Goal: Task Accomplishment & Management: Use online tool/utility

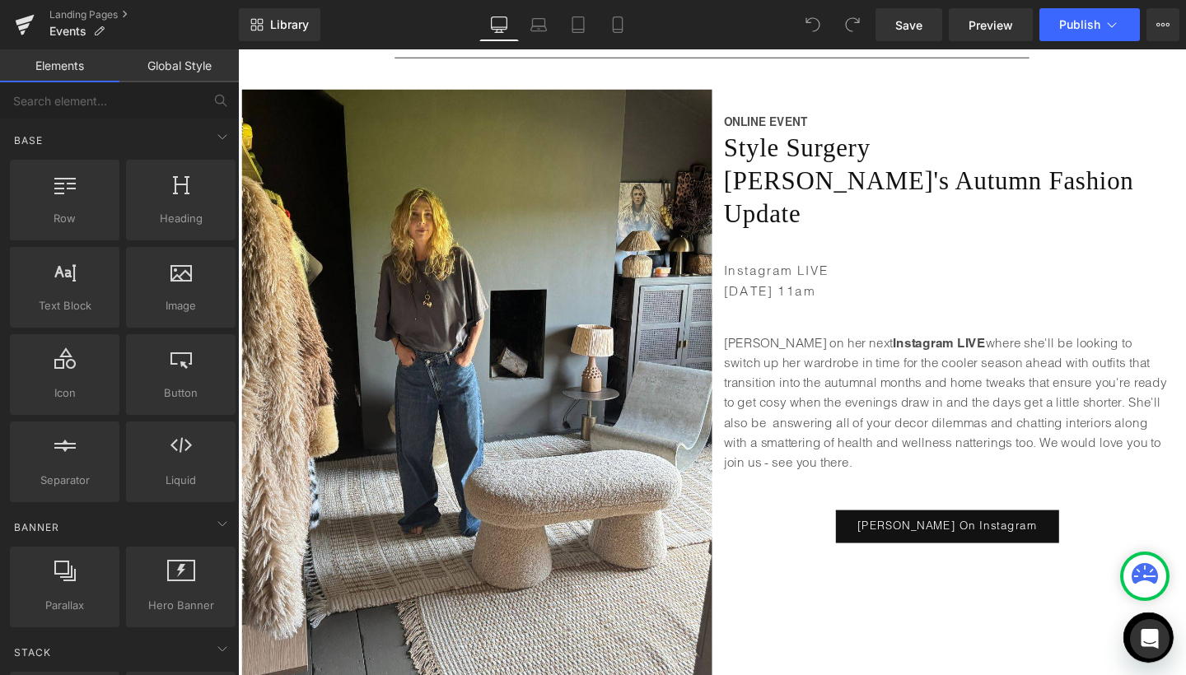
scroll to position [268, 0]
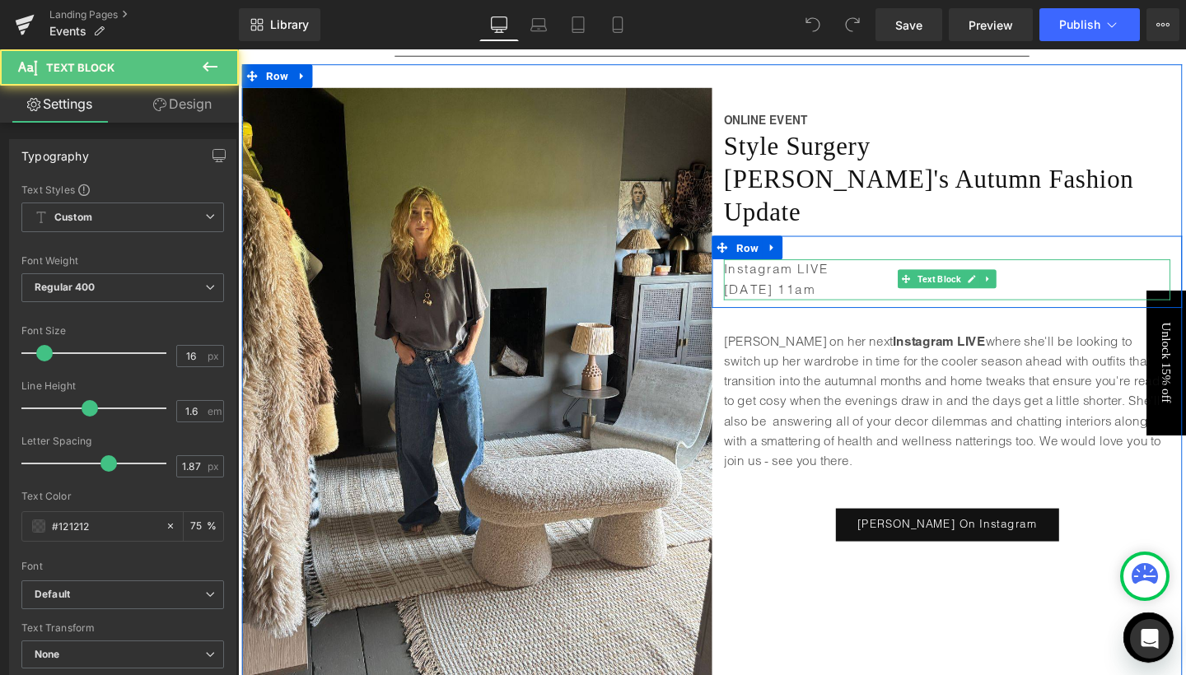
click at [800, 292] on p "[DATE] 11am" at bounding box center [983, 302] width 469 height 21
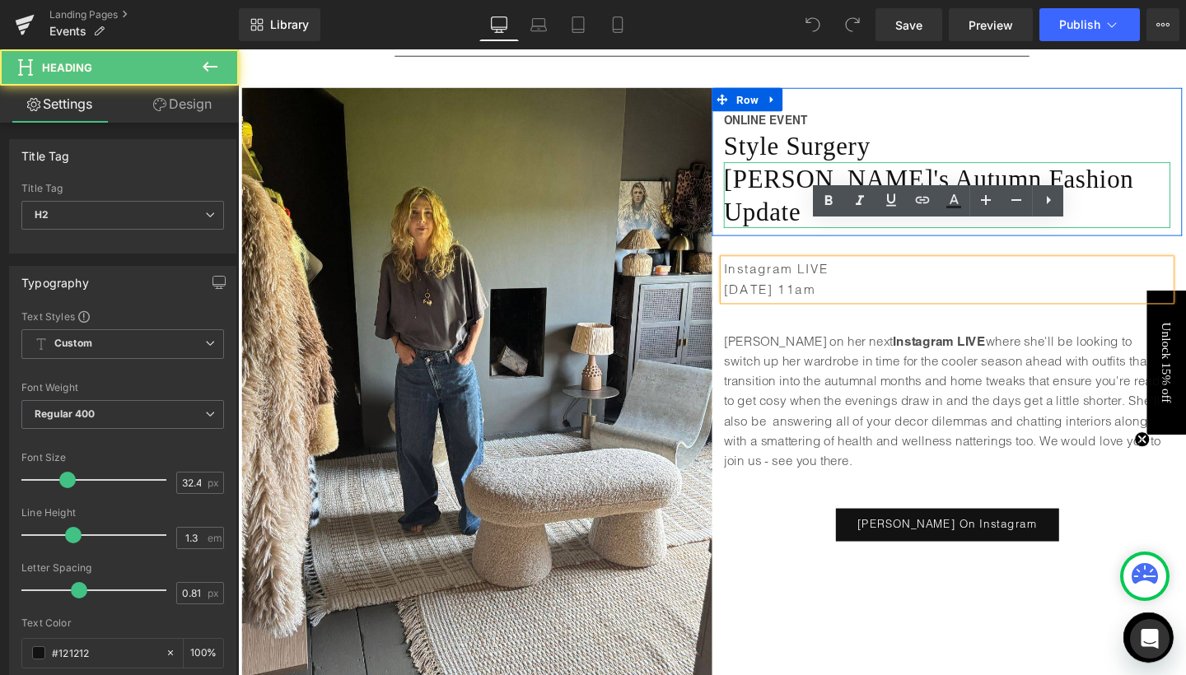
click at [1152, 185] on h2 "[PERSON_NAME]'s Autumn Fashion Update" at bounding box center [983, 202] width 469 height 69
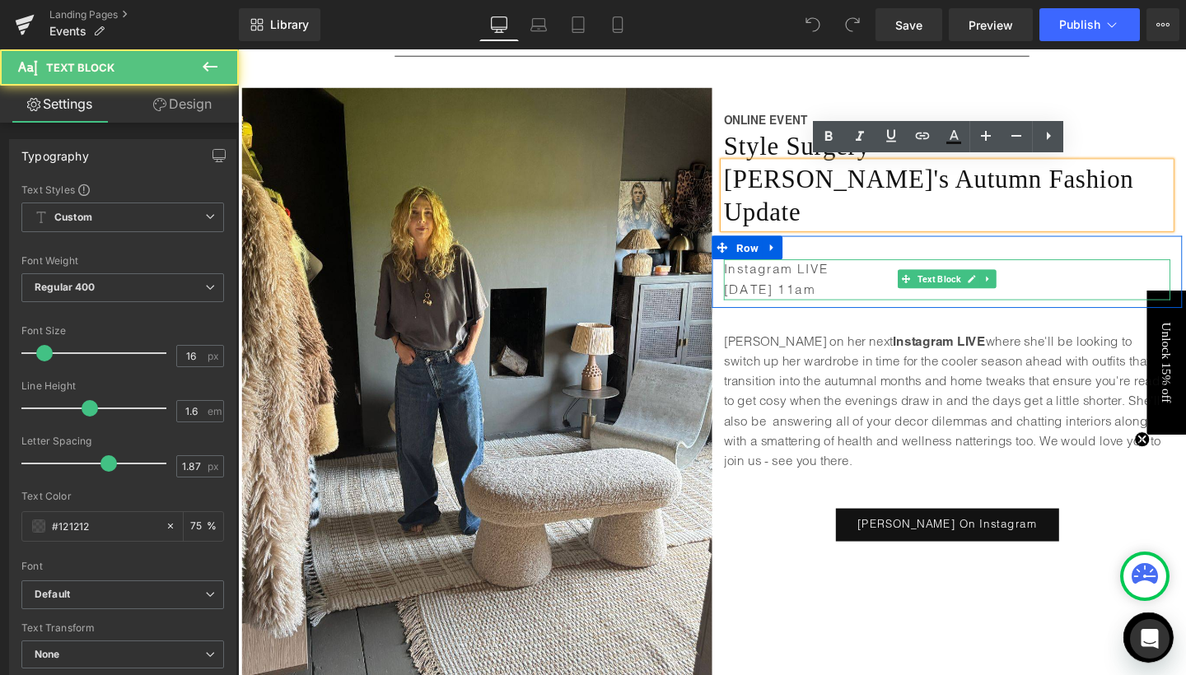
click at [839, 292] on p "[DATE] 11am" at bounding box center [983, 302] width 469 height 21
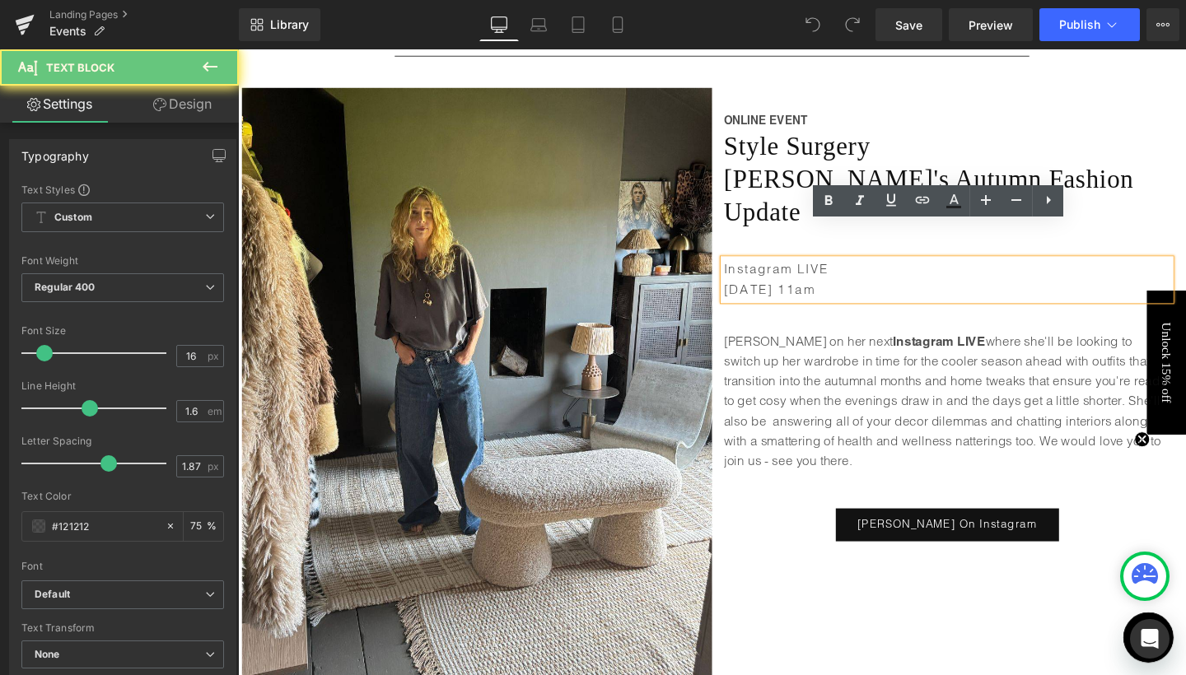
click at [839, 292] on p "[DATE] 11am" at bounding box center [983, 302] width 469 height 21
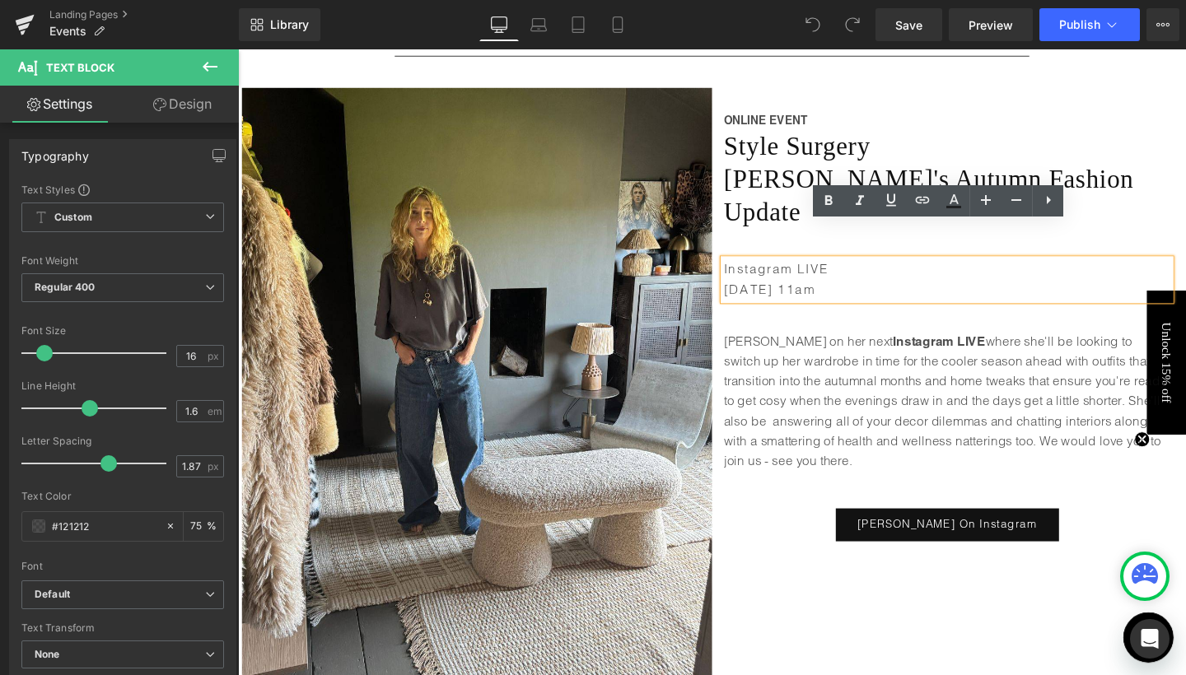
click at [839, 292] on p "[DATE] 11am" at bounding box center [983, 302] width 469 height 21
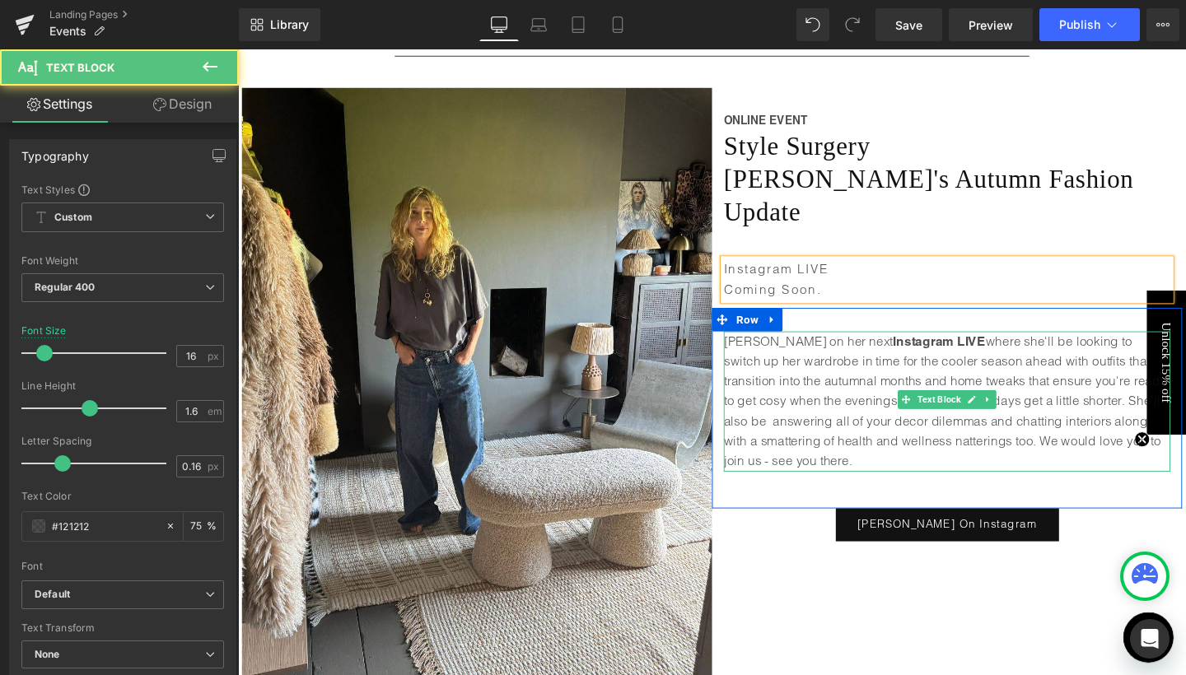
click at [825, 417] on p "[PERSON_NAME] on her next Instagram LIVE where she'll be looking to switch up h…" at bounding box center [983, 419] width 469 height 147
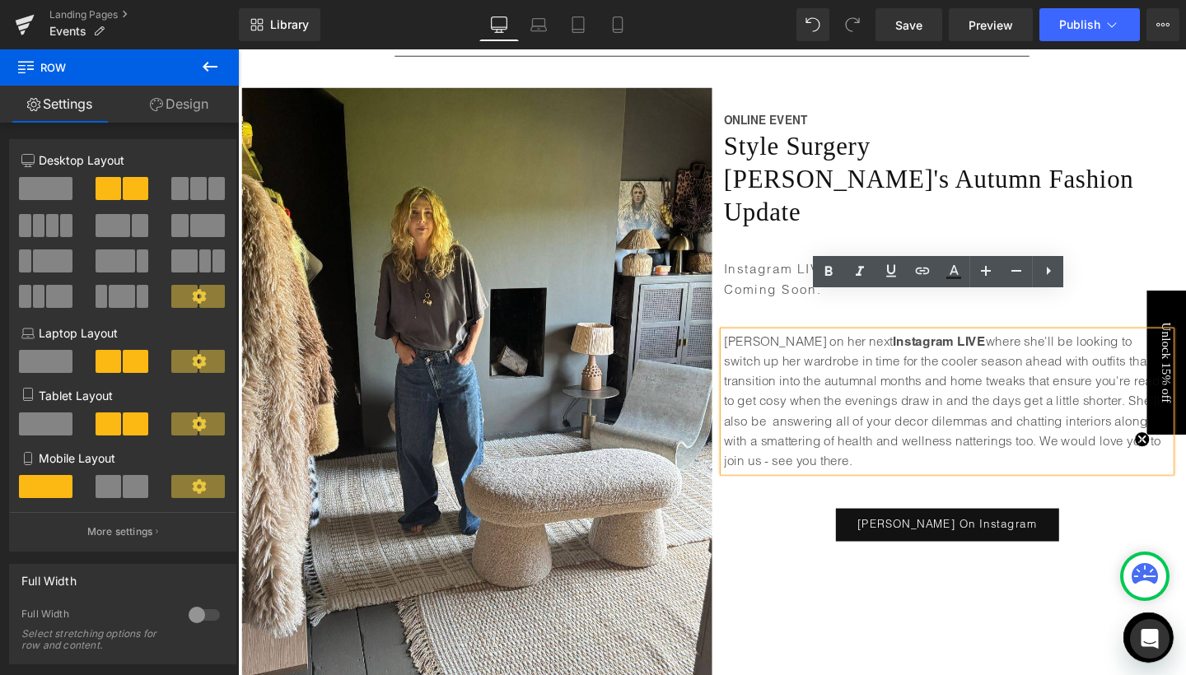
click at [815, 529] on div "Image ONLINE EVENT Text Block Style Surgery Heading [PERSON_NAME]'s Autumn Fash…" at bounding box center [736, 390] width 988 height 651
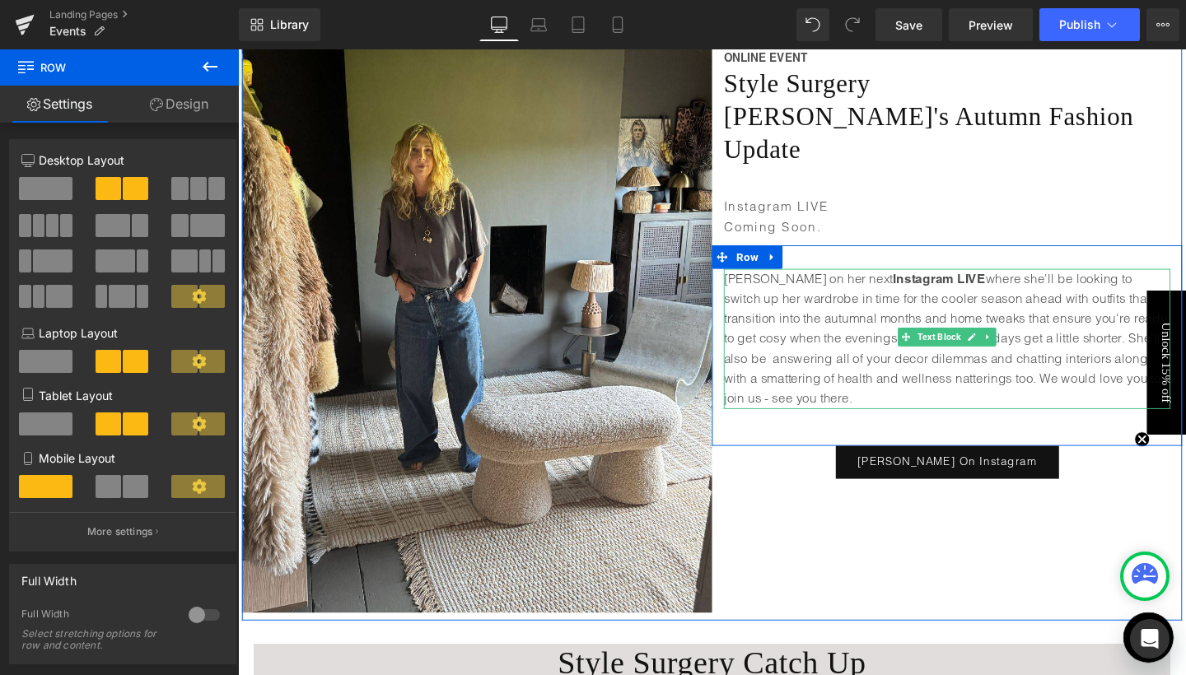
scroll to position [335, 0]
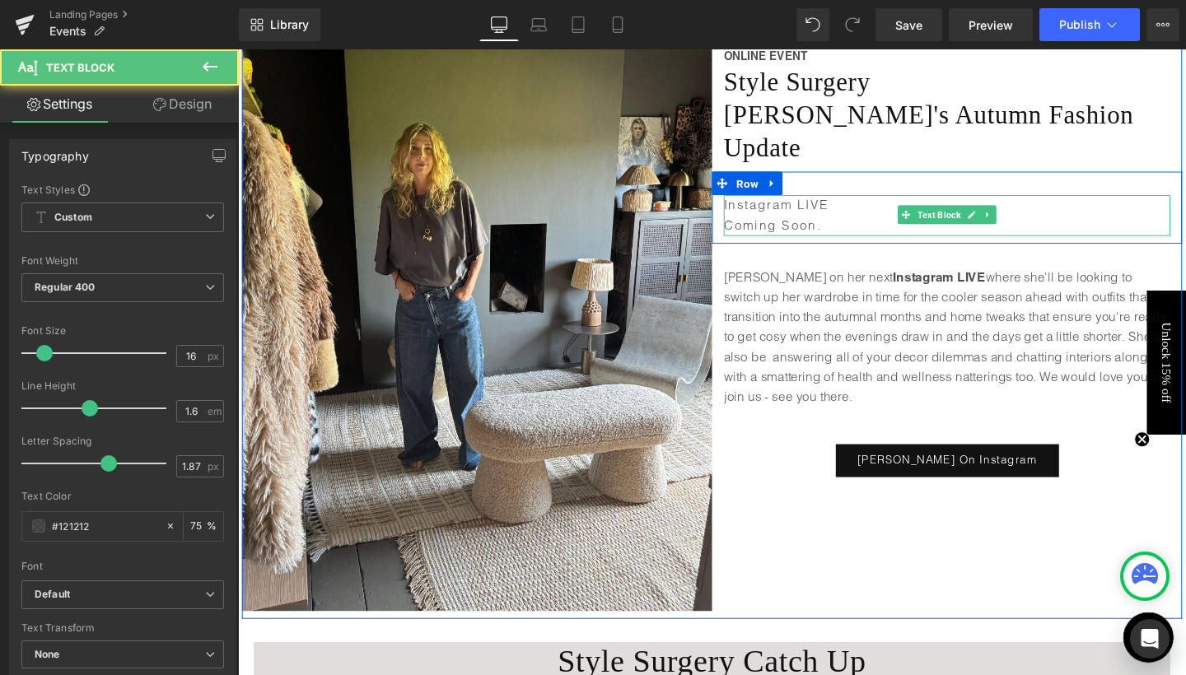
click at [864, 224] on p "Coming Soon." at bounding box center [983, 234] width 469 height 21
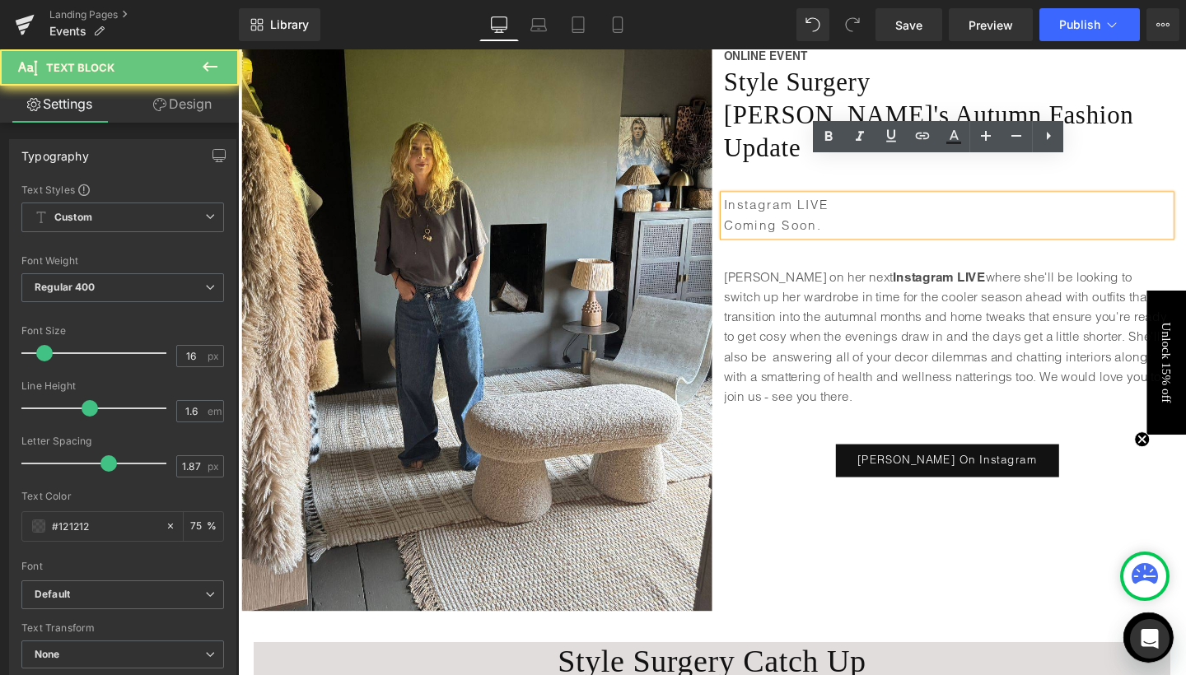
click at [864, 224] on p "Coming Soon." at bounding box center [983, 234] width 469 height 21
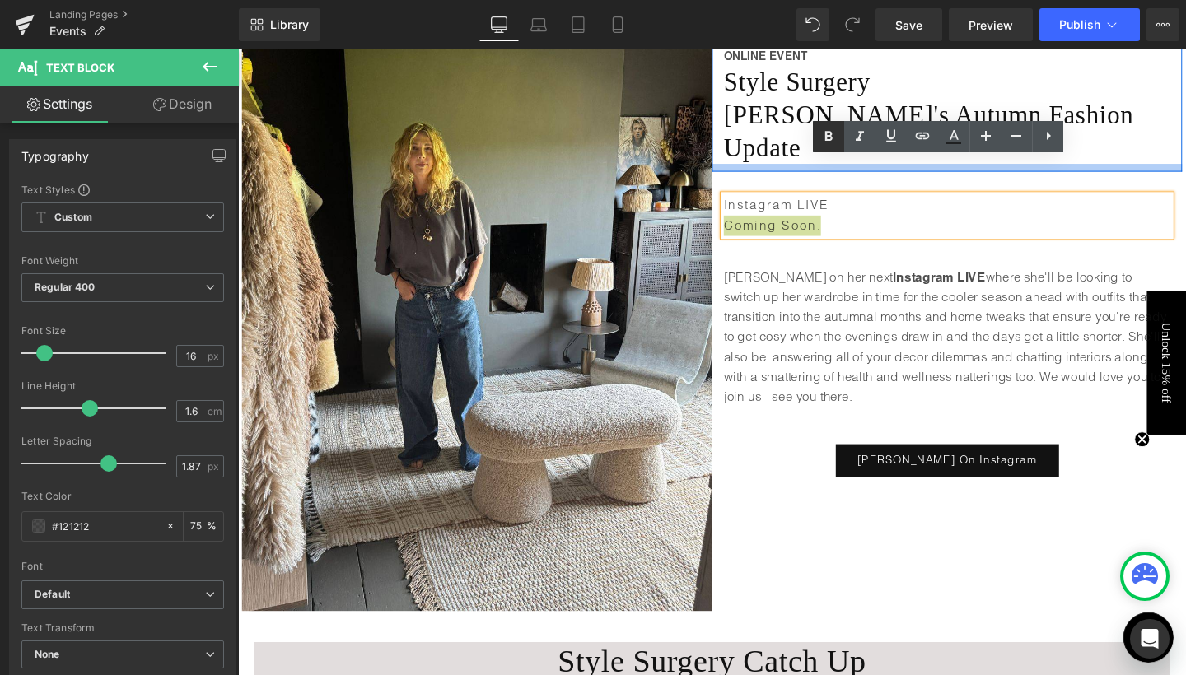
click at [828, 133] on icon at bounding box center [828, 137] width 7 height 10
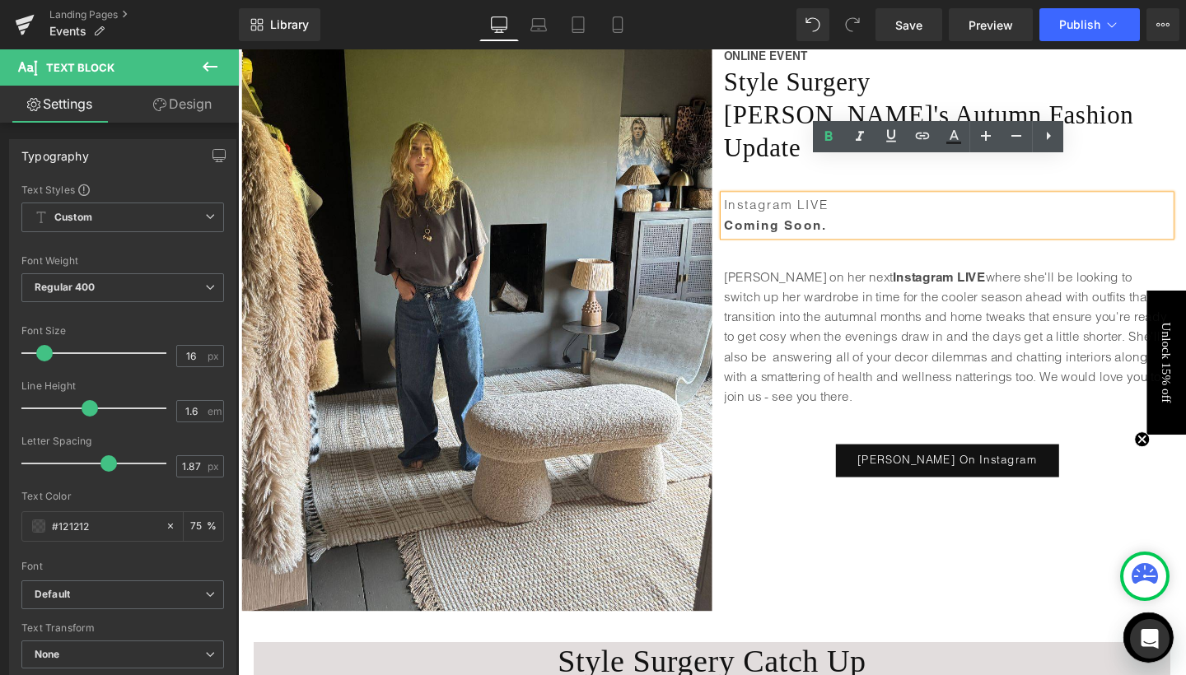
click at [799, 573] on div "Image ONLINE EVENT Text Block Style Surgery Heading [PERSON_NAME]'s Autumn Fash…" at bounding box center [736, 323] width 988 height 651
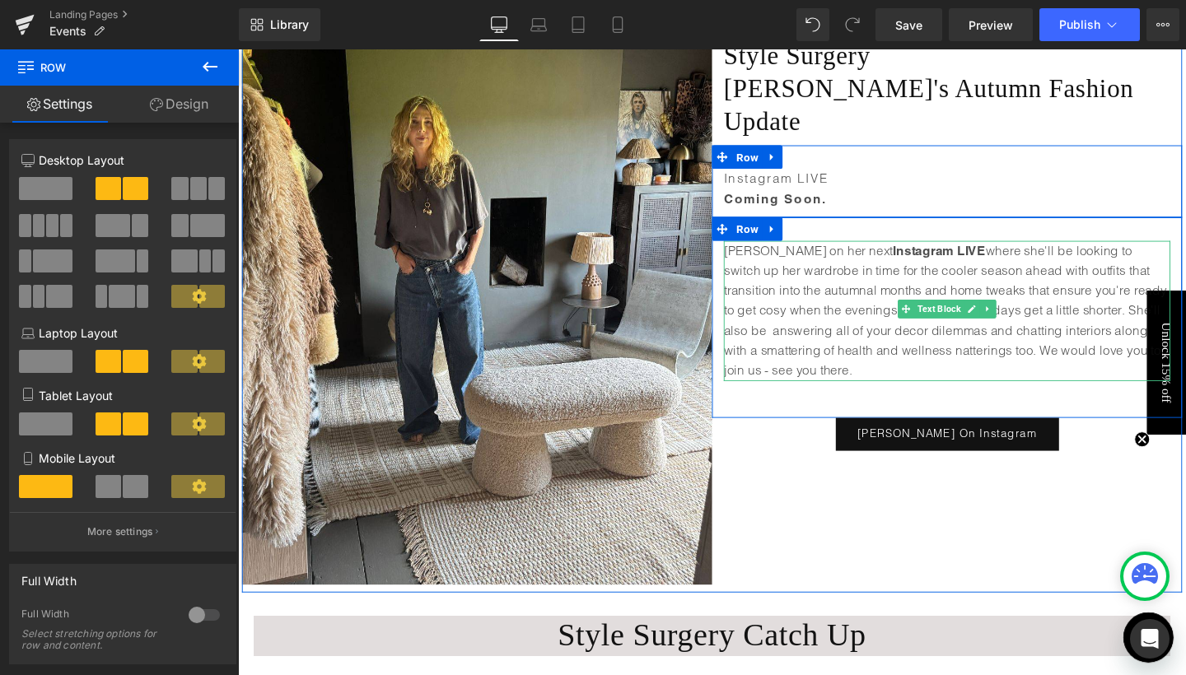
scroll to position [380, 0]
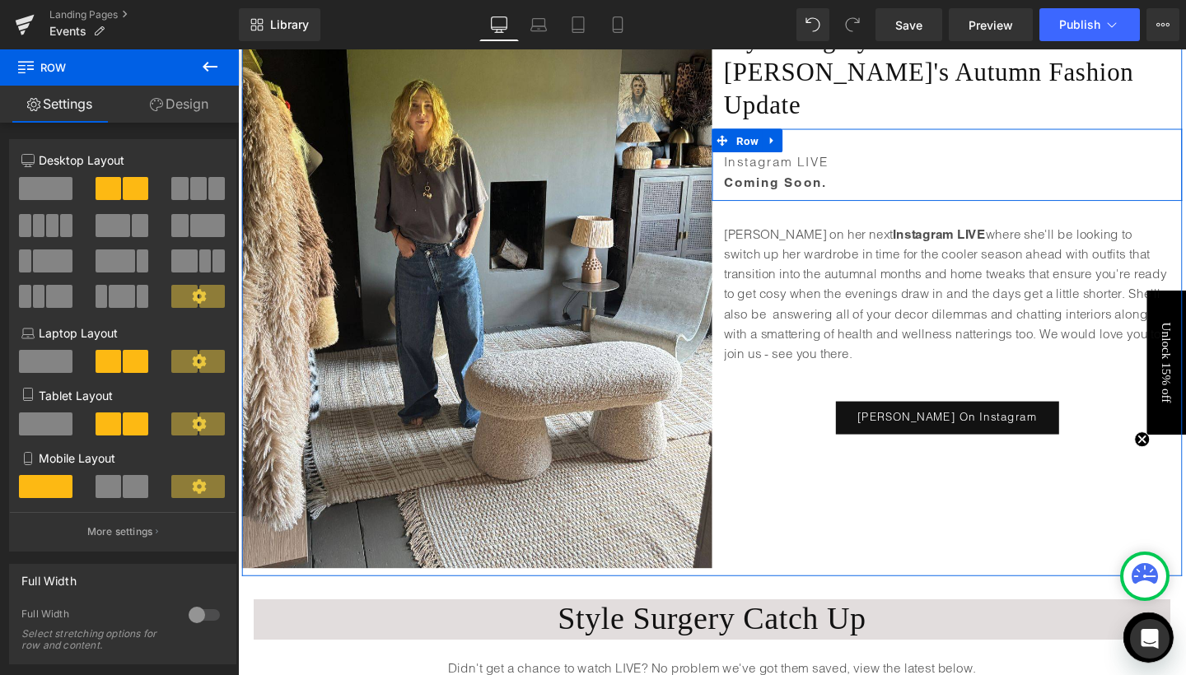
click at [822, 444] on div "Image ONLINE EVENT Text Block Style Surgery Heading [PERSON_NAME]'s Autumn Fash…" at bounding box center [736, 278] width 988 height 651
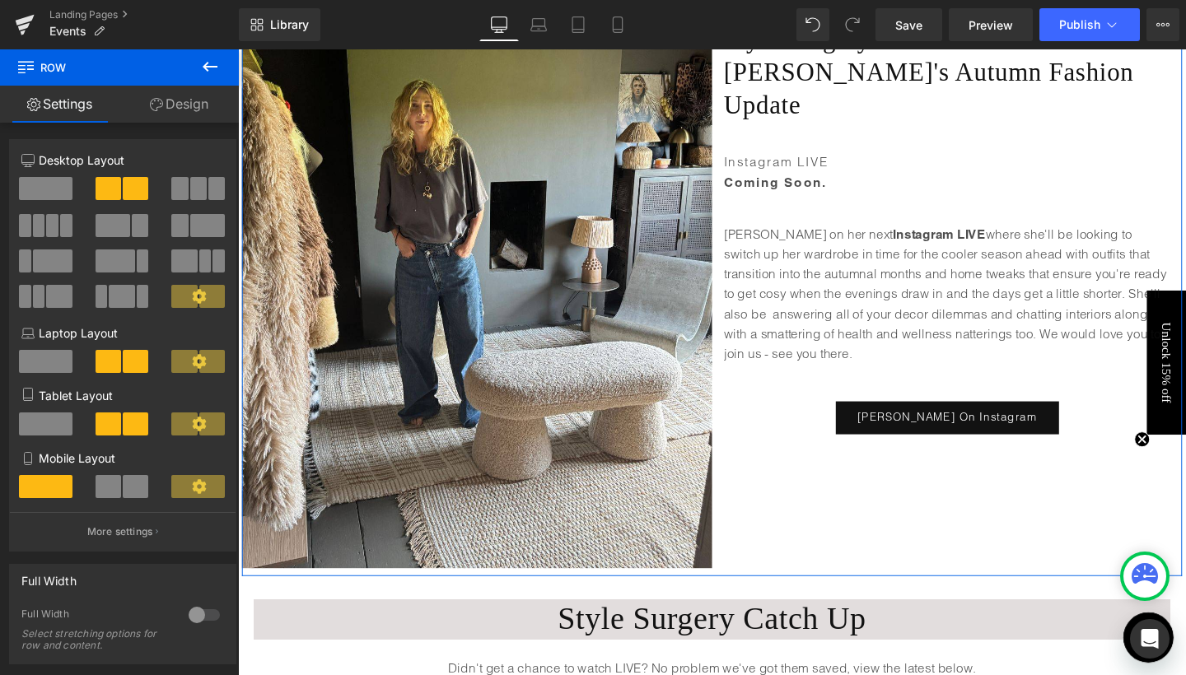
click at [808, 447] on div "Image ONLINE EVENT Text Block Style Surgery Heading [PERSON_NAME]'s Autumn Fash…" at bounding box center [736, 278] width 988 height 651
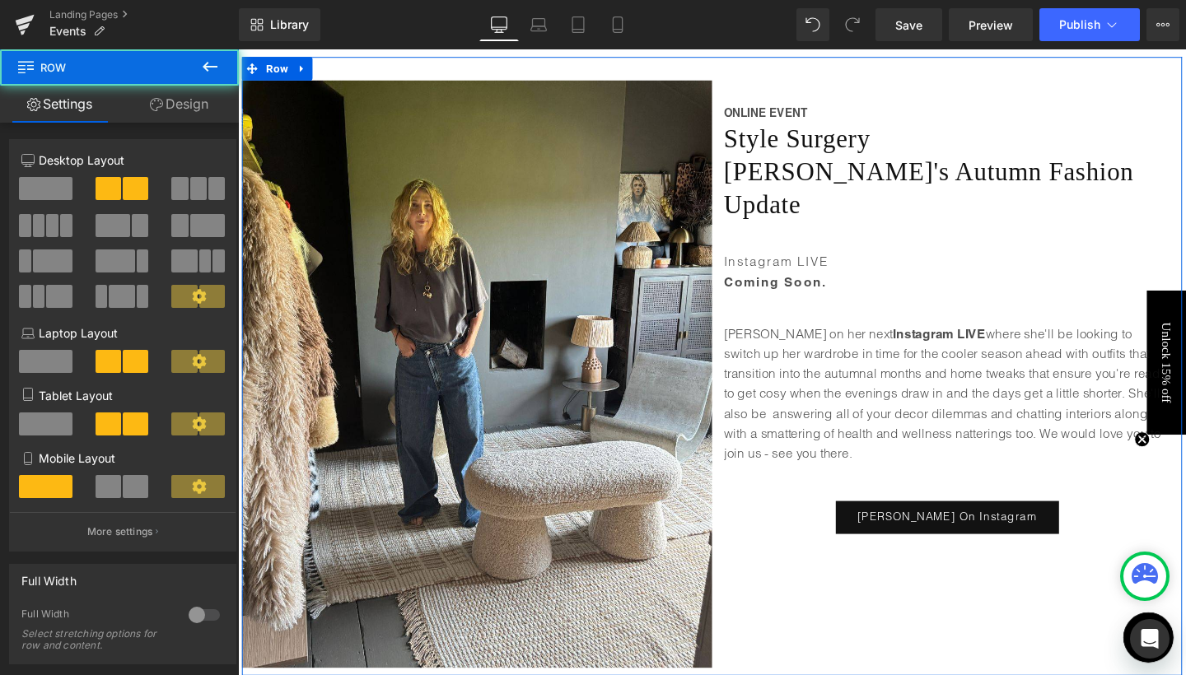
scroll to position [239, 0]
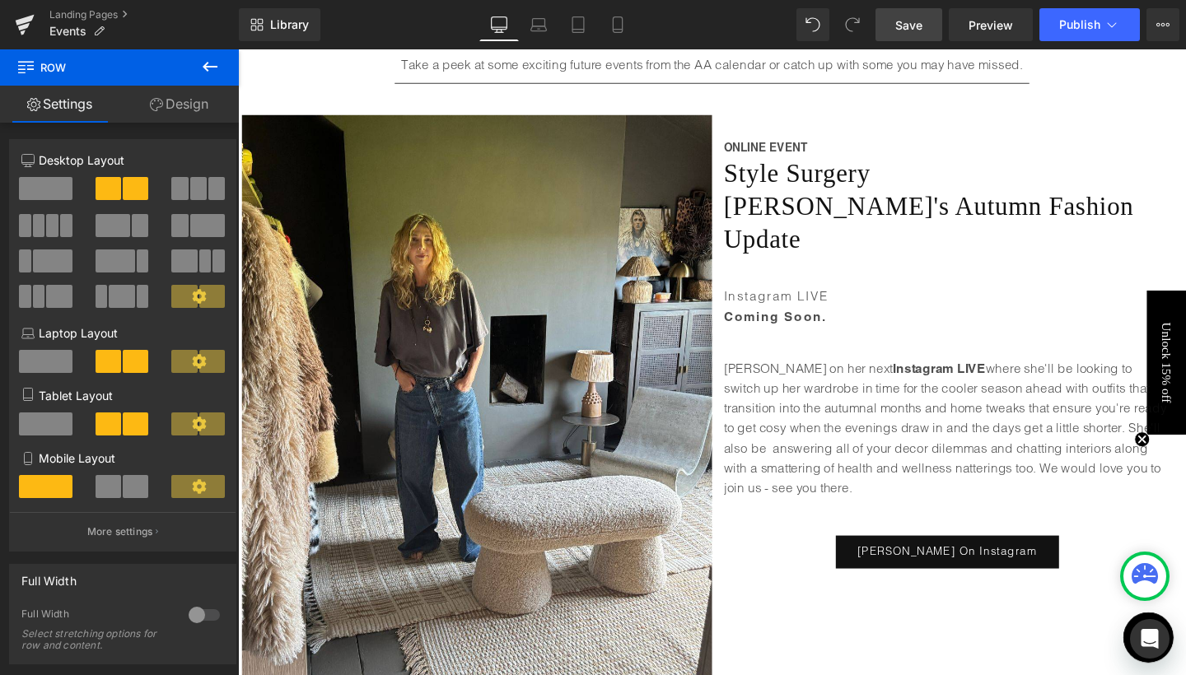
click at [901, 28] on span "Save" at bounding box center [908, 24] width 27 height 17
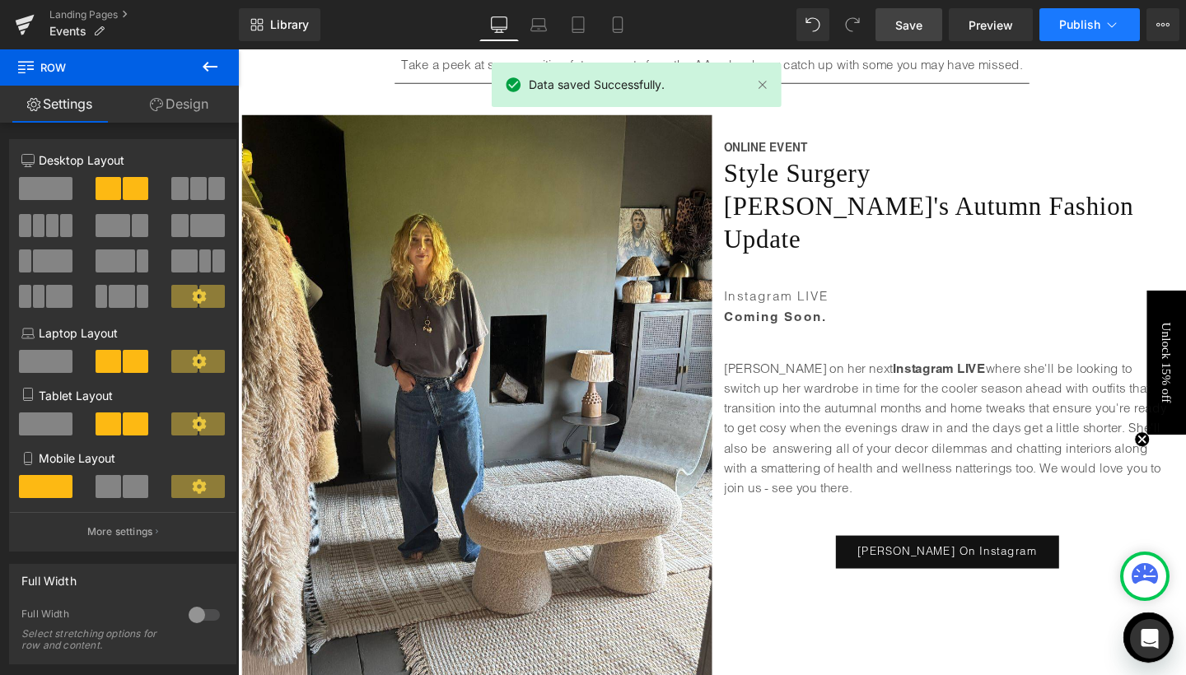
click at [1063, 22] on span "Publish" at bounding box center [1079, 24] width 41 height 13
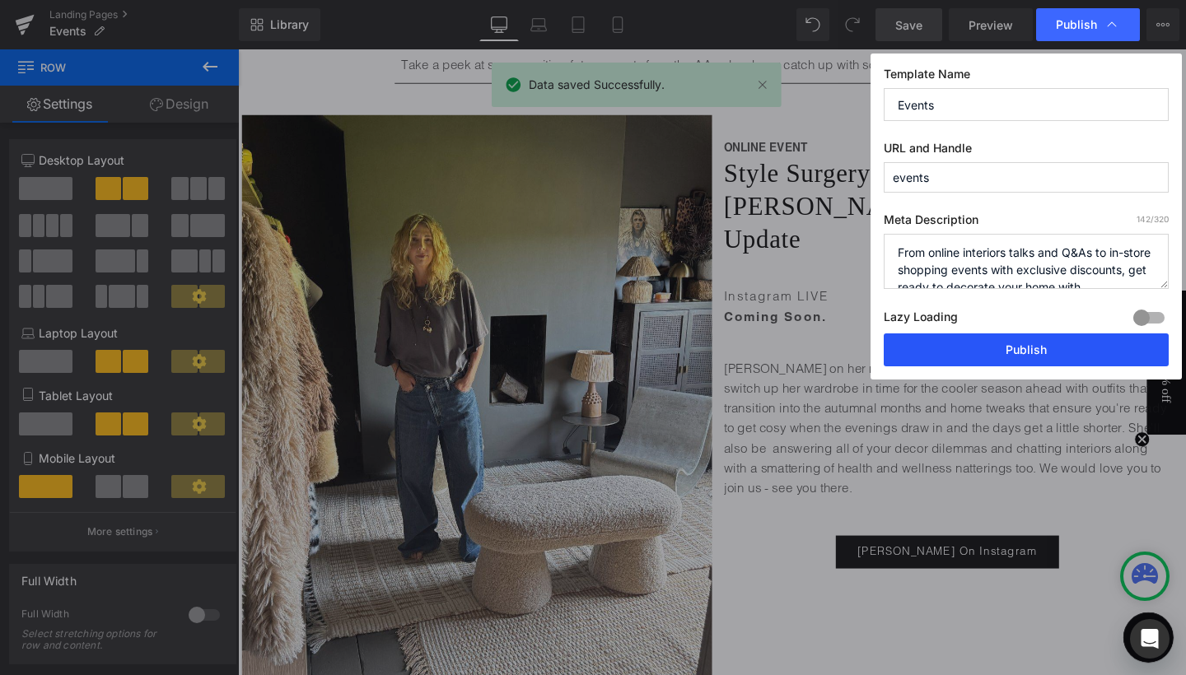
click at [1013, 348] on button "Publish" at bounding box center [1026, 350] width 285 height 33
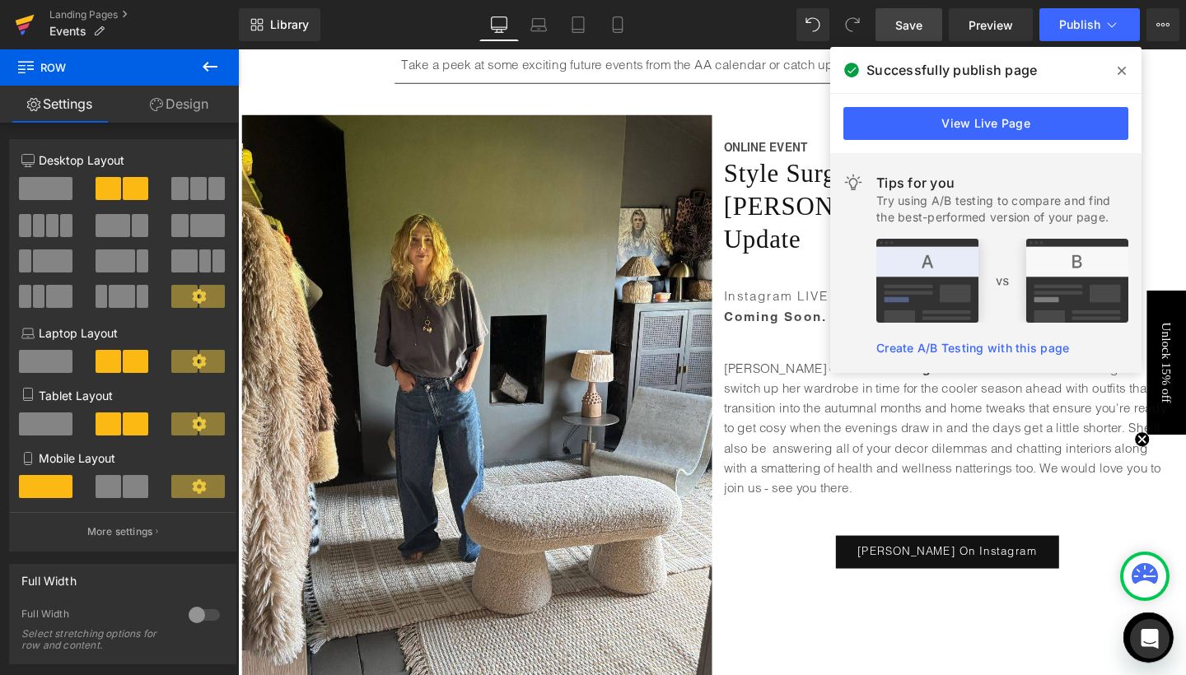
click at [27, 26] on icon at bounding box center [24, 26] width 12 height 7
